Goal: Contribute content: Add original content to the website for others to see

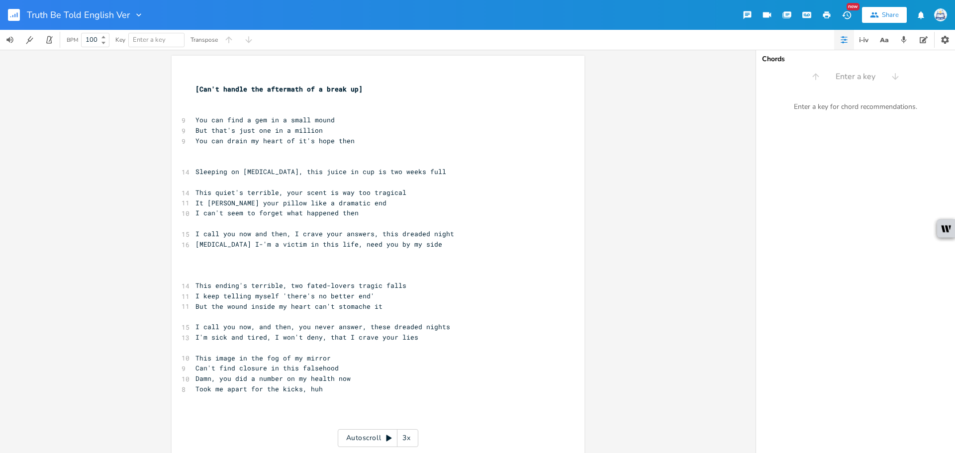
scroll to position [0, 12]
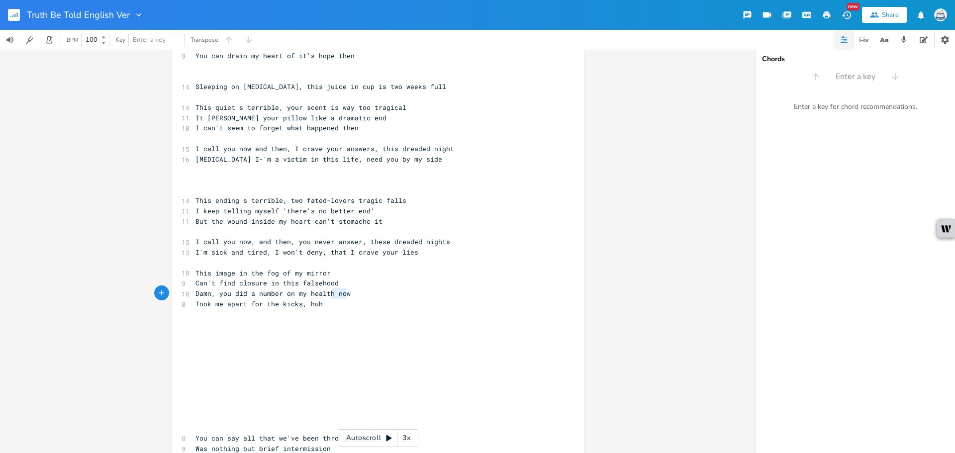
drag, startPoint x: 336, startPoint y: 295, endPoint x: 327, endPoint y: 296, distance: 9.0
click at [327, 296] on pre "Damn, you did a number on my health now" at bounding box center [373, 294] width 359 height 10
type textarea ", gil"
type textarea "rl"
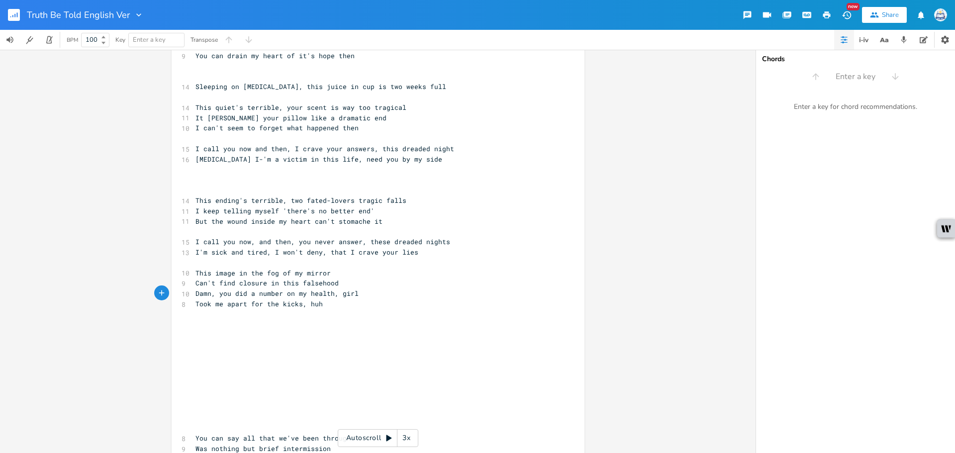
click at [331, 343] on pre "​" at bounding box center [373, 345] width 359 height 10
type textarea "Truth be told, i'm so"
type textarea "I'm so"
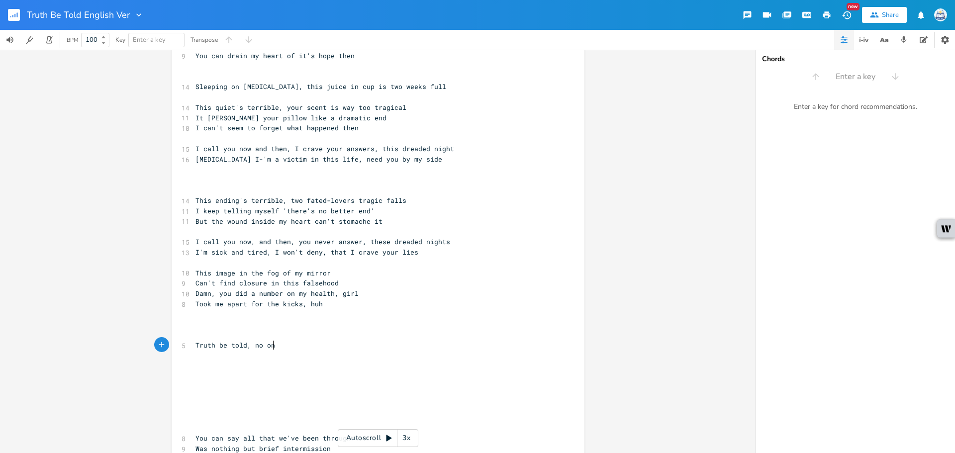
type textarea "no on e"
type textarea "e is gonna lv"
type textarea "ove you the way I'vve"
type textarea "e done"
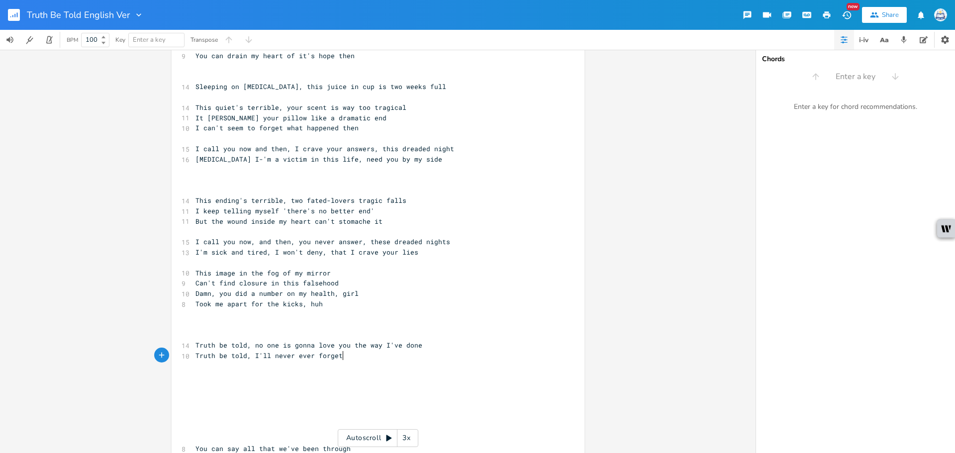
scroll to position [0, 102]
type textarea "Truth be told, I'll never ever forget"
type textarea "your fleeting touch"
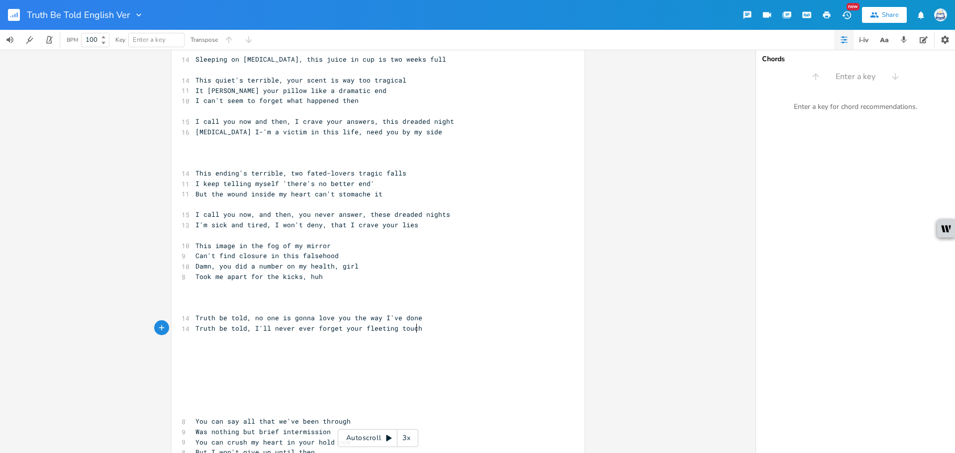
scroll to position [112, 0]
